Goal: Information Seeking & Learning: Learn about a topic

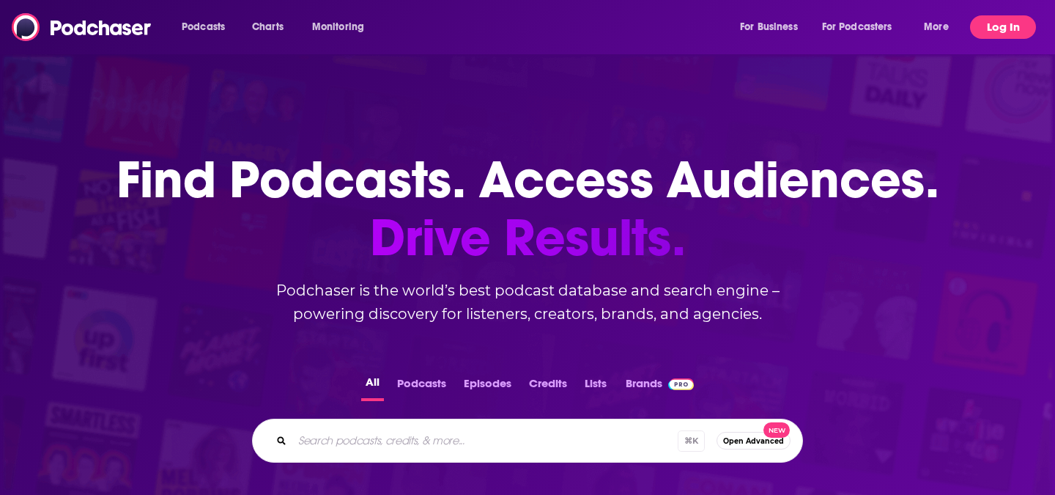
click at [1002, 33] on button "Log In" at bounding box center [1003, 26] width 66 height 23
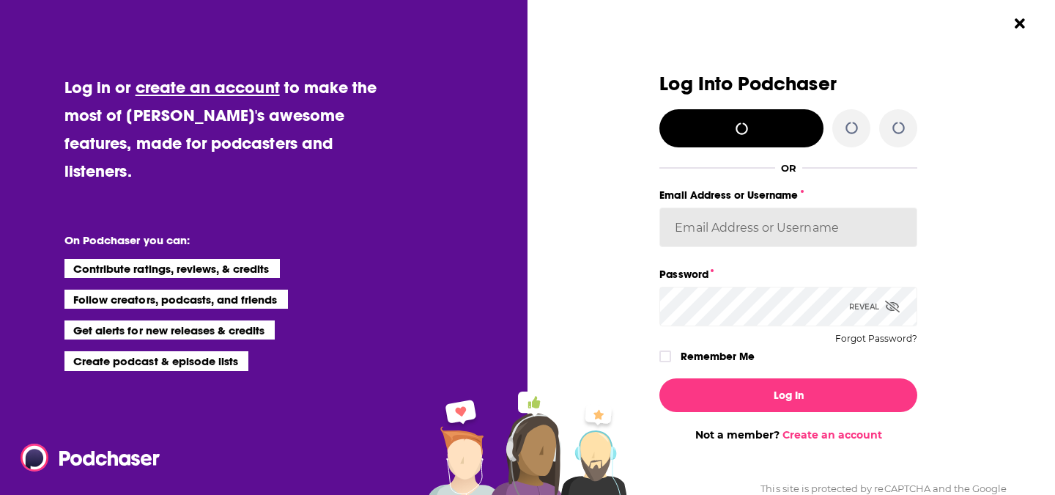
type input "[PERSON_NAME][EMAIL_ADDRESS][DOMAIN_NAME]"
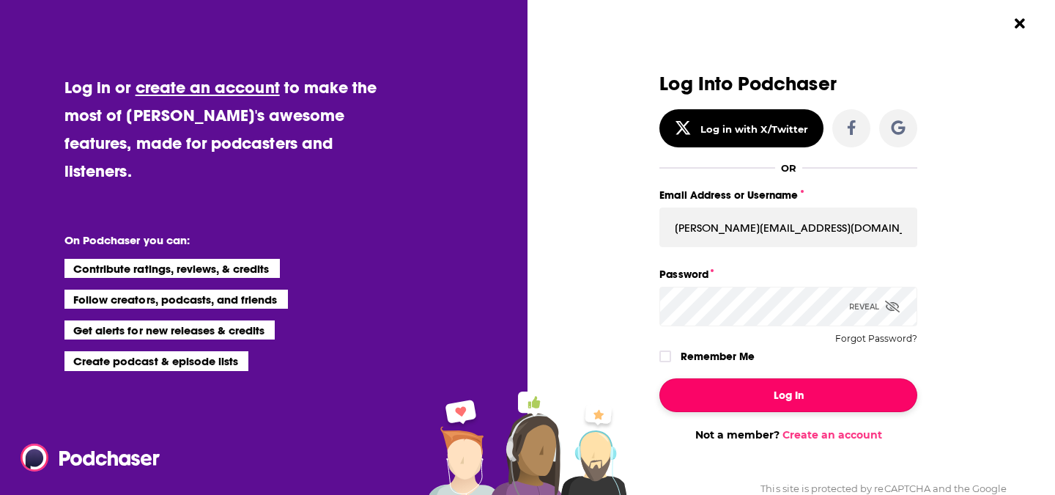
click at [769, 402] on button "Log In" at bounding box center [789, 395] width 258 height 34
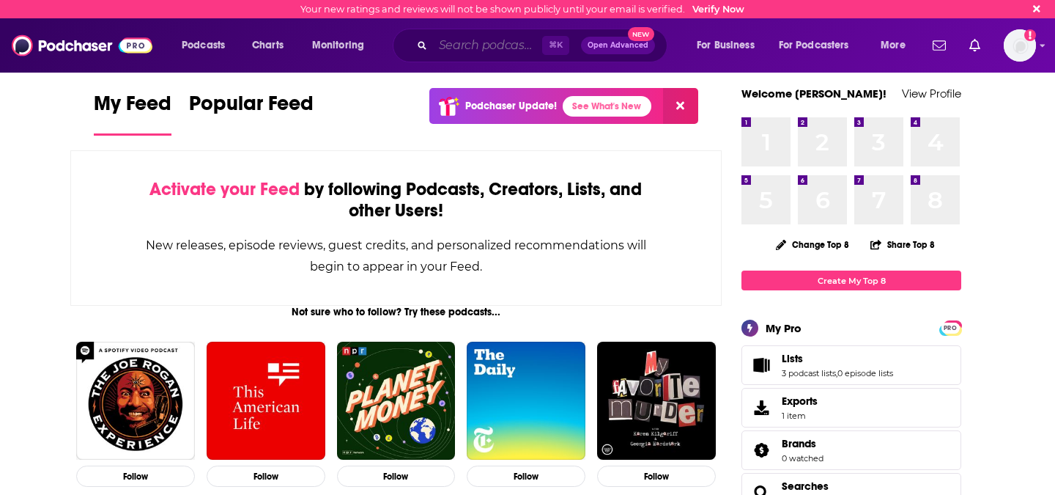
click at [470, 47] on input "Search podcasts, credits, & more..." at bounding box center [487, 45] width 109 height 23
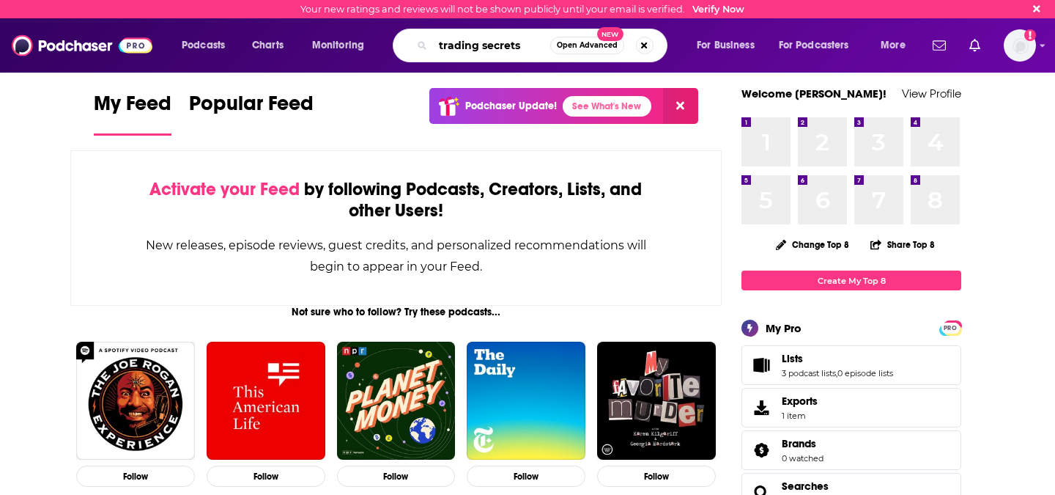
type input "trading secrets"
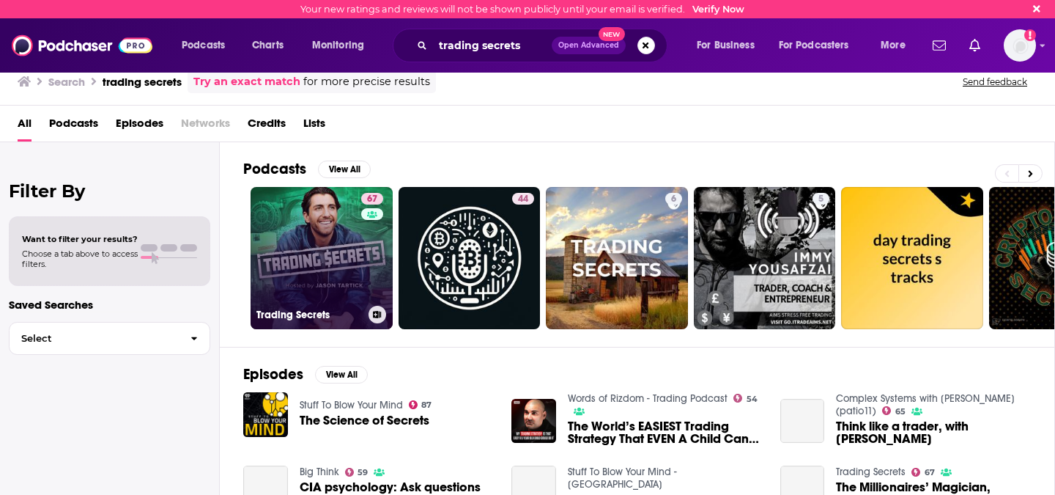
click at [331, 249] on link "67 Trading Secrets" at bounding box center [322, 258] width 142 height 142
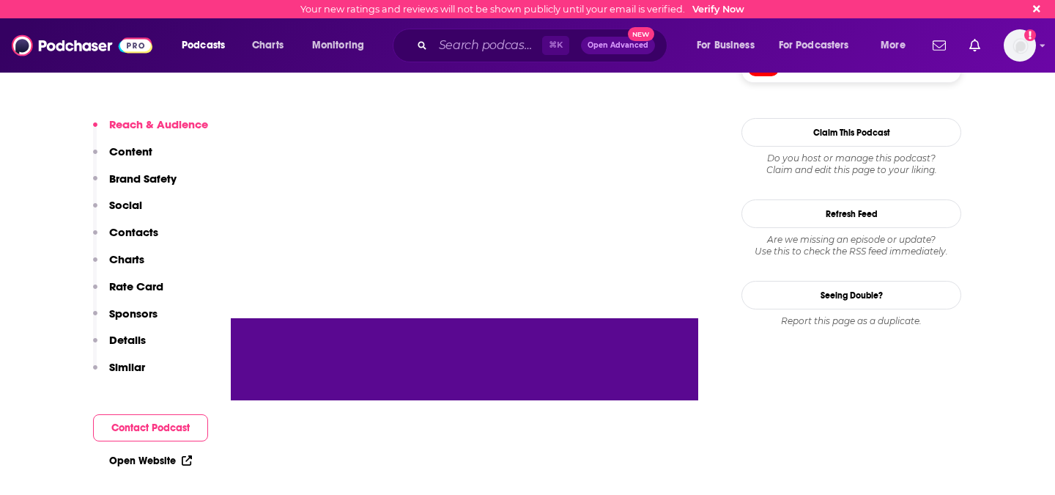
scroll to position [1958, 0]
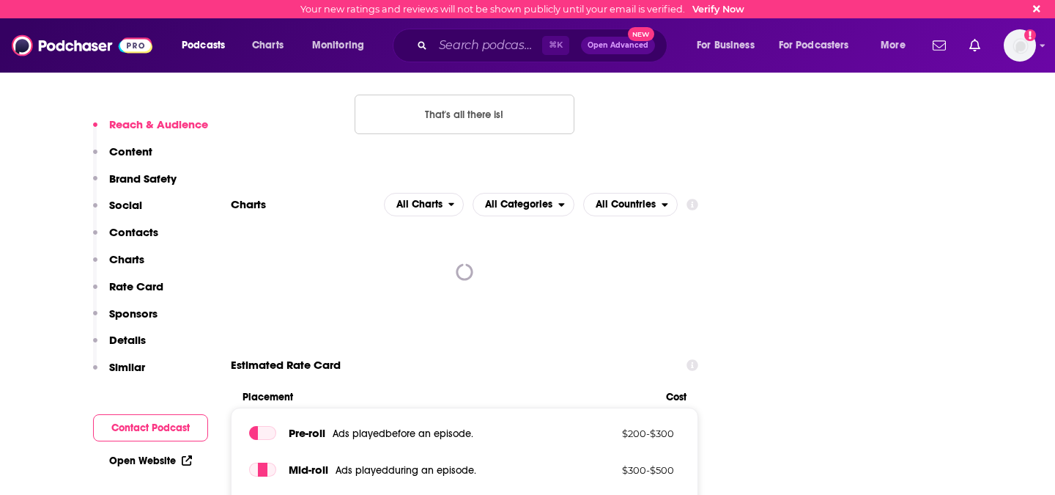
click at [127, 372] on p "Similar" at bounding box center [127, 367] width 36 height 14
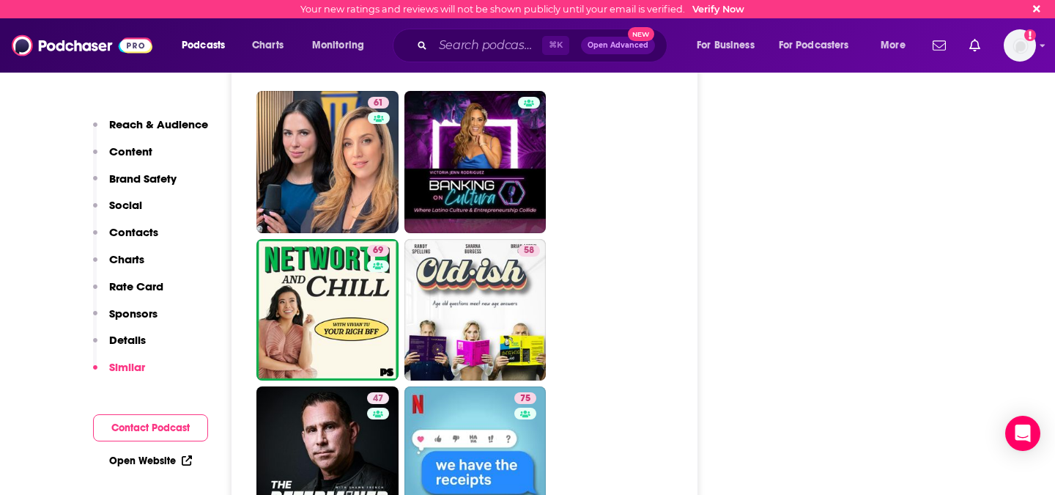
scroll to position [4936, 0]
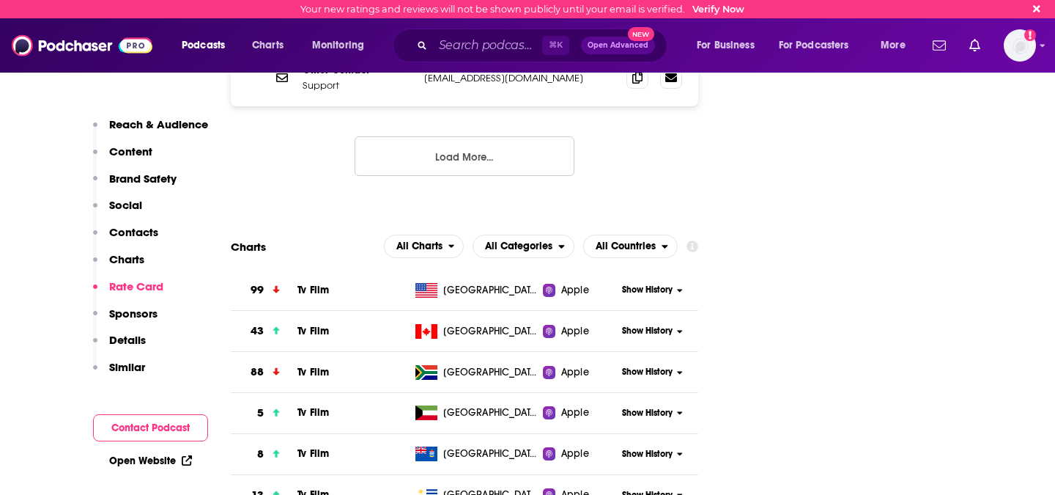
scroll to position [2331, 0]
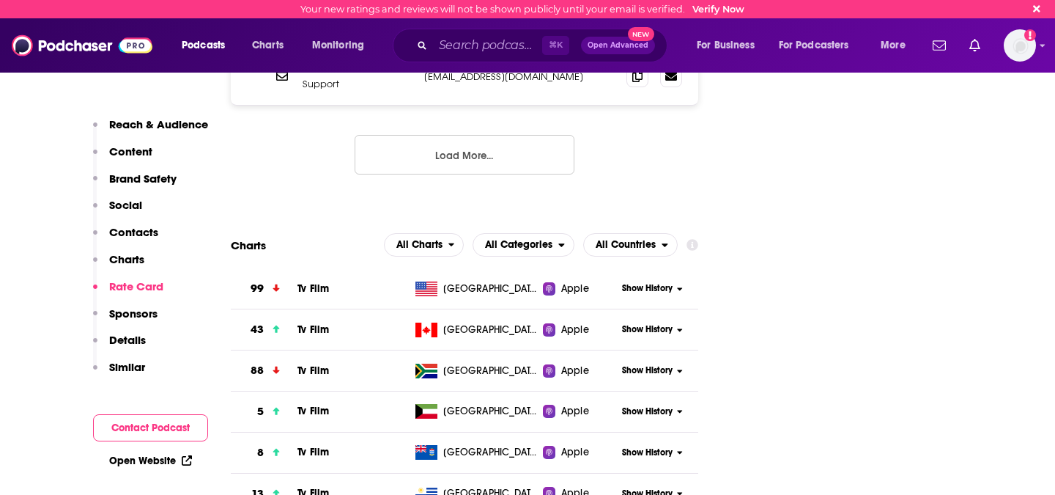
click at [126, 371] on p "Similar" at bounding box center [127, 367] width 36 height 14
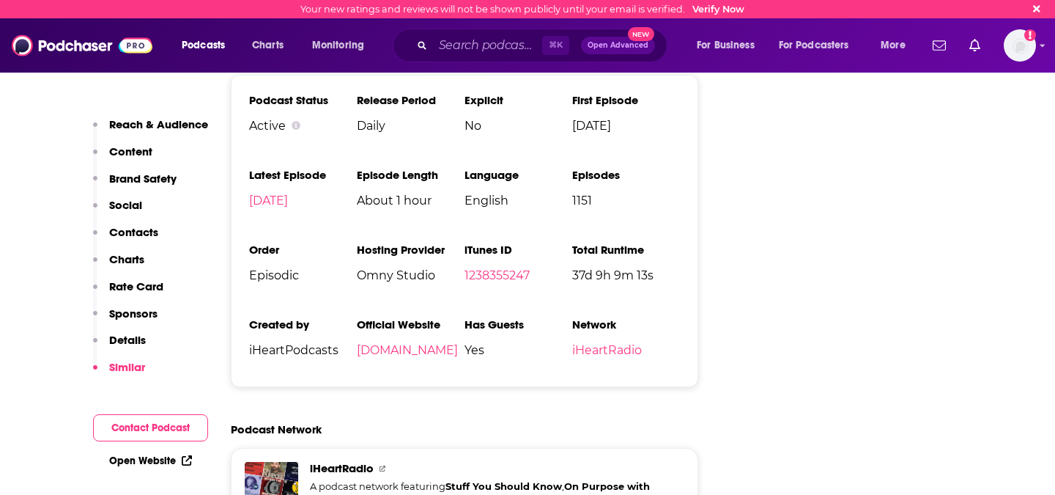
scroll to position [3736, 0]
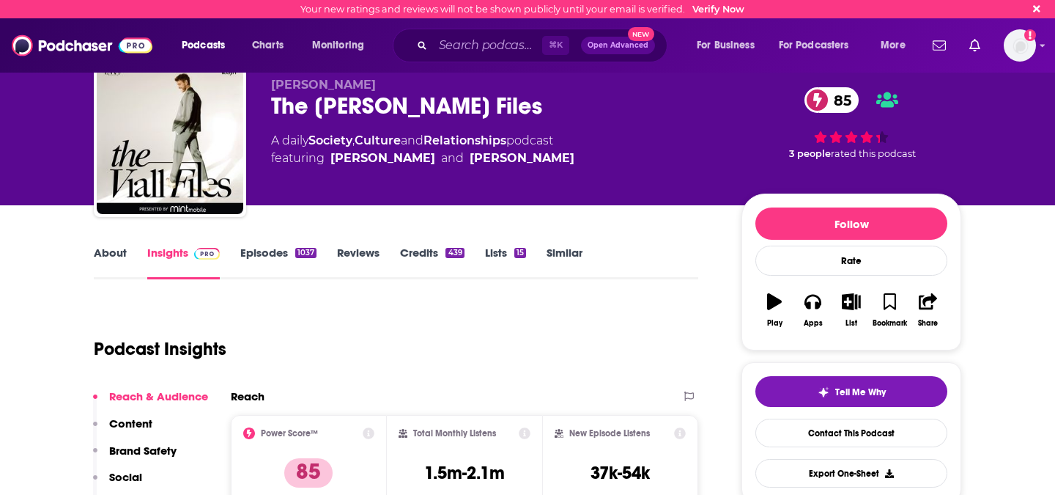
scroll to position [34, 0]
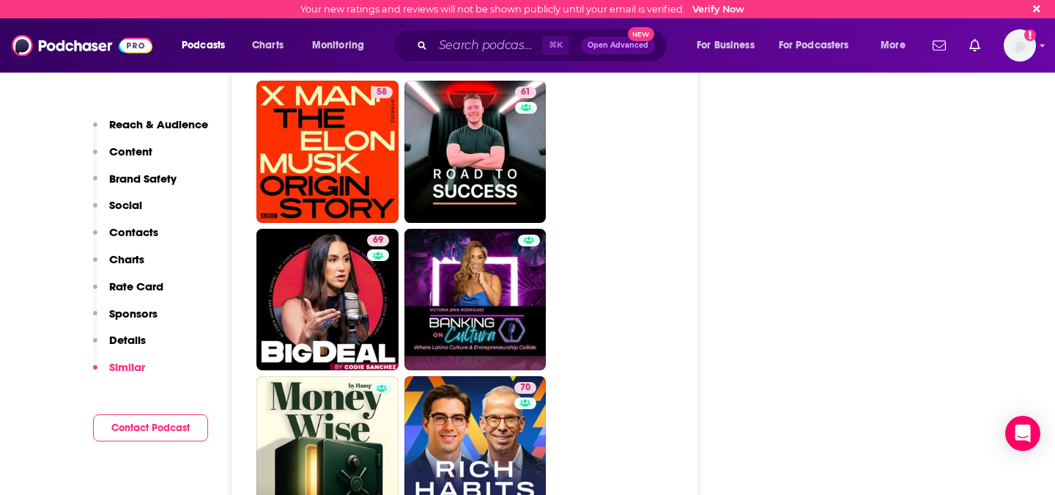
scroll to position [4218, 0]
